Goal: Find specific page/section: Find specific page/section

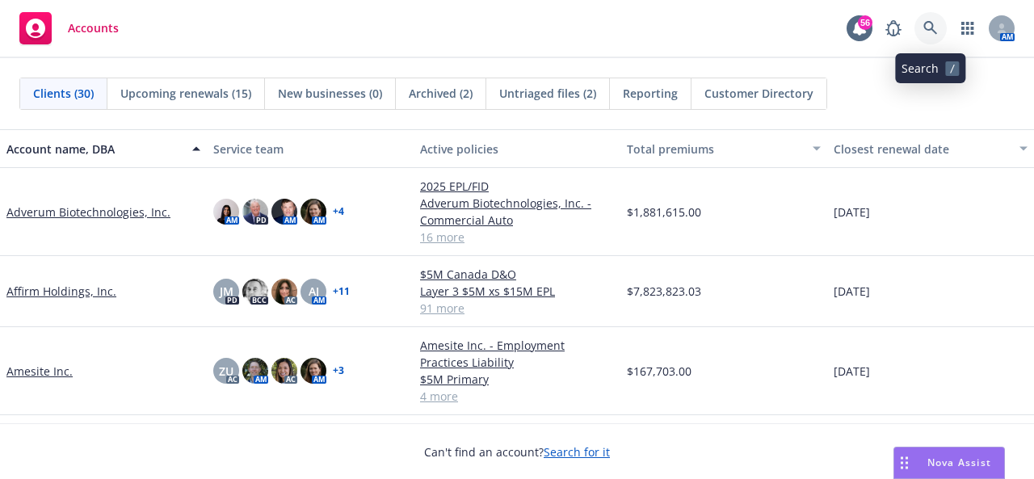
click at [924, 30] on icon at bounding box center [931, 28] width 15 height 15
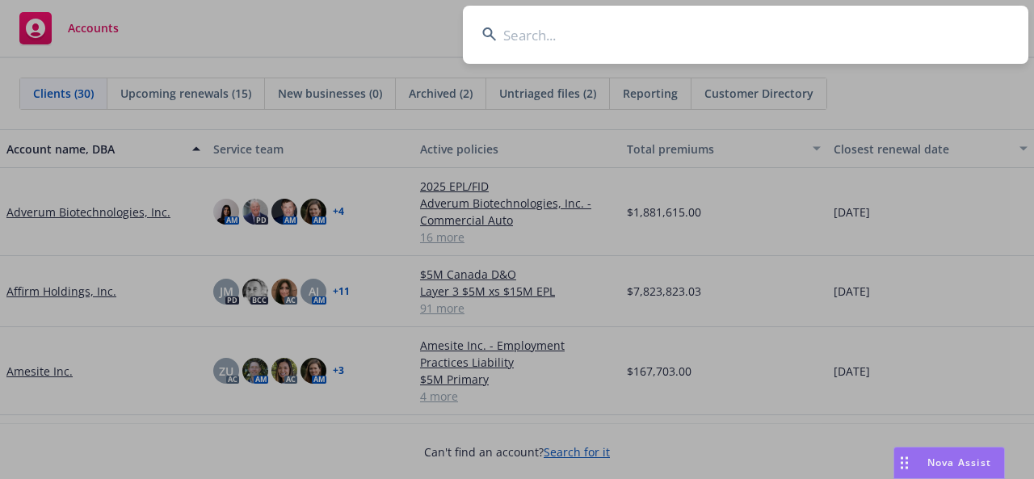
click at [667, 46] on input at bounding box center [746, 35] width 566 height 58
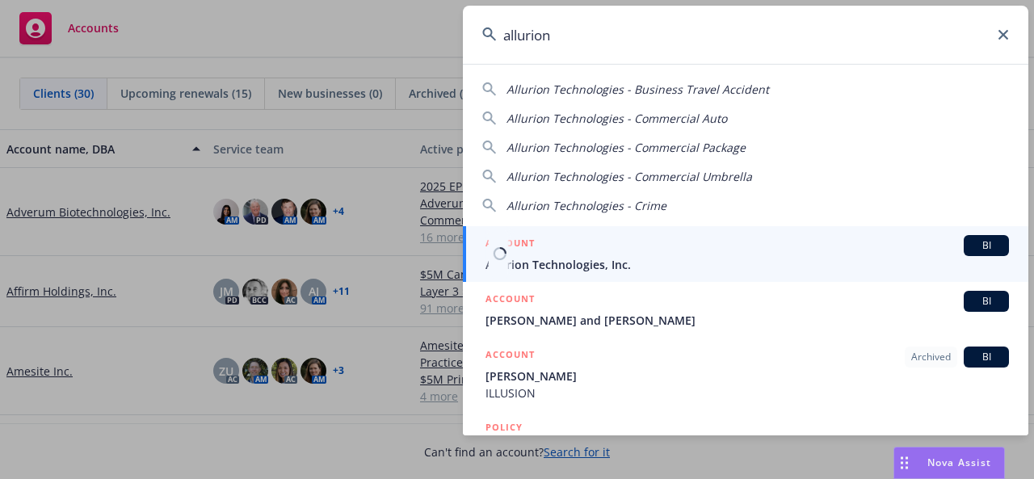
type input "allurion"
click at [589, 260] on span "Allurion Technologies, Inc." at bounding box center [748, 264] width 524 height 17
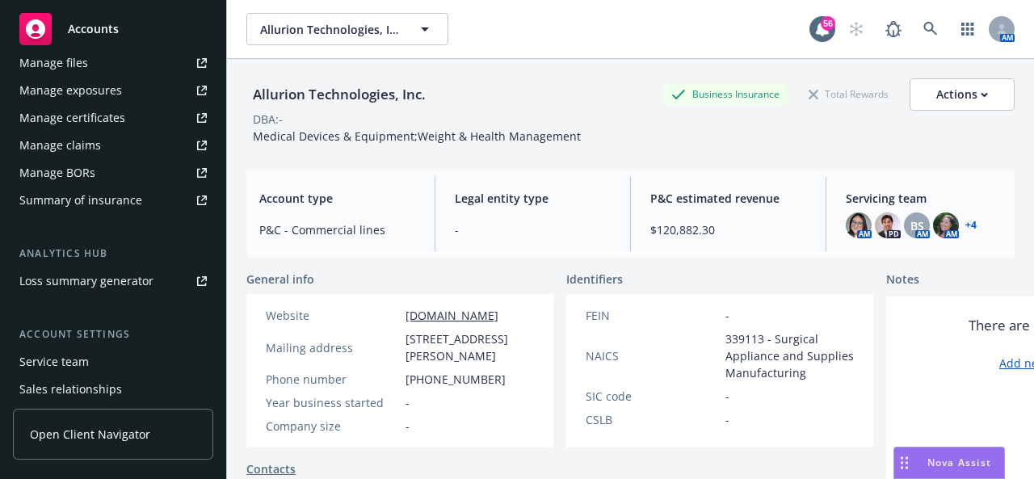
scroll to position [573, 0]
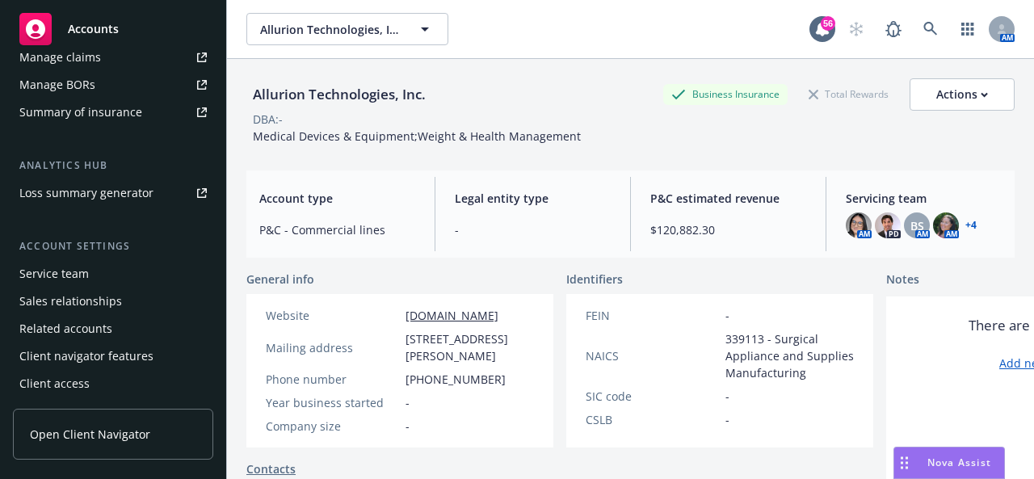
click at [61, 276] on div "Service team" at bounding box center [53, 274] width 69 height 26
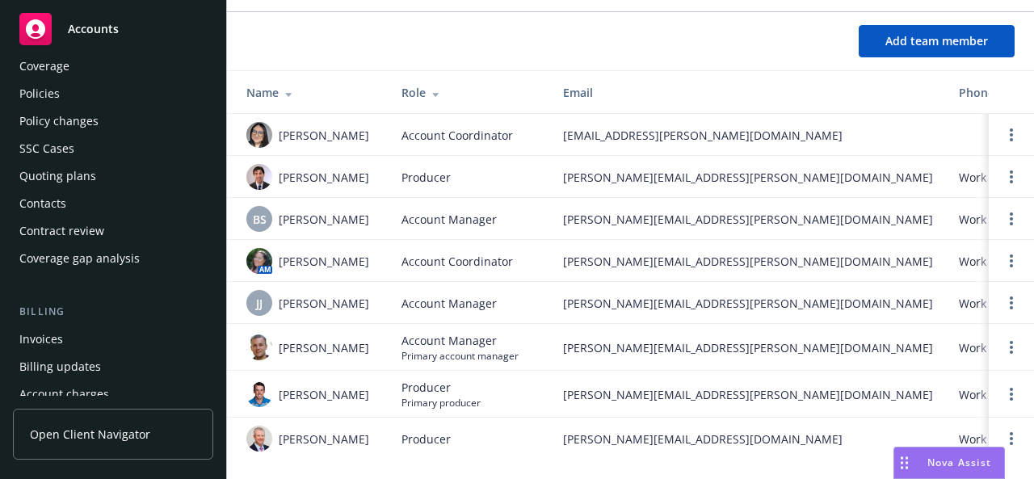
scroll to position [7, 0]
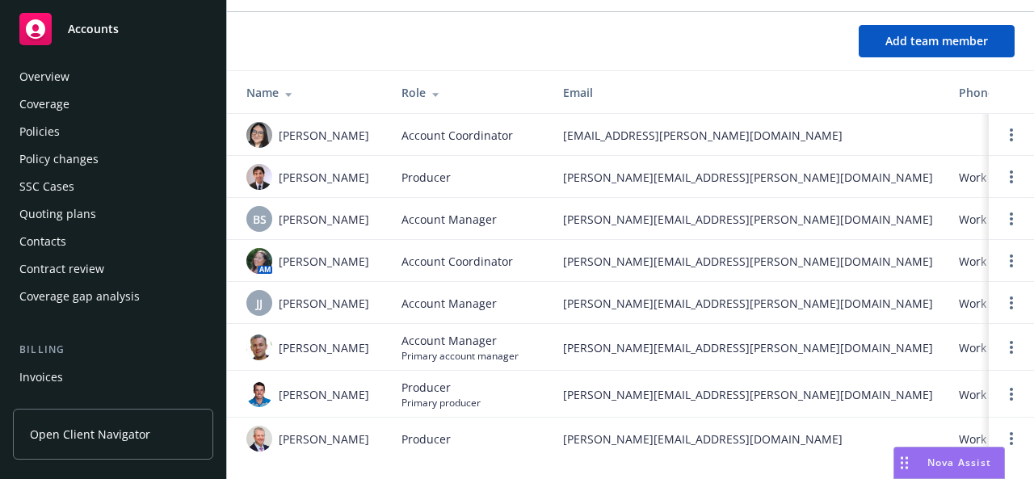
click at [37, 133] on div "Policies" at bounding box center [39, 132] width 40 height 26
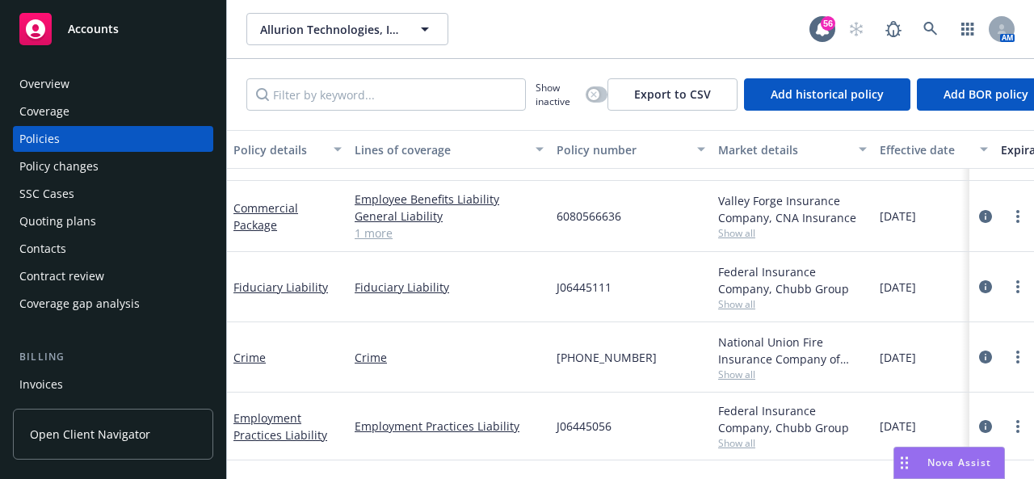
scroll to position [423, 0]
